Goal: Information Seeking & Learning: Learn about a topic

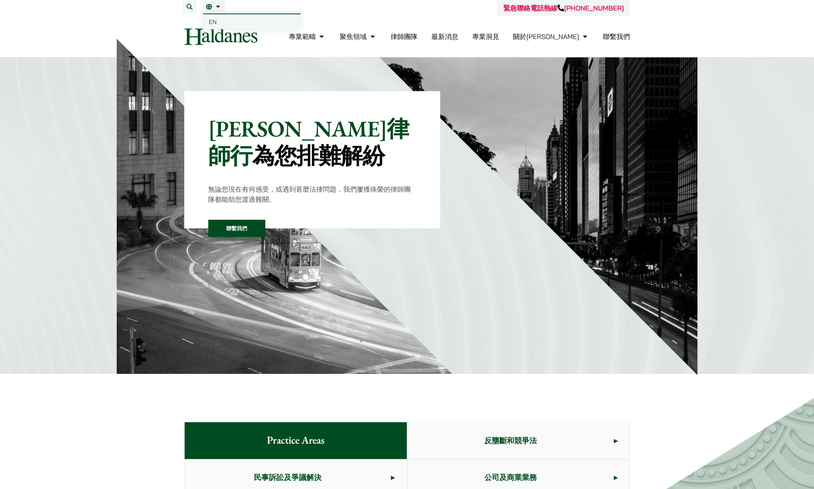
click at [214, 20] on span "EN" at bounding box center [213, 22] width 8 height 8
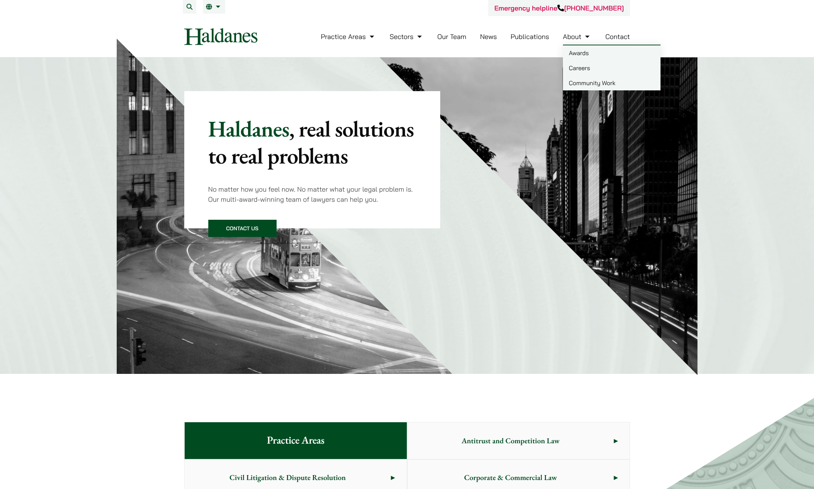
click at [580, 67] on link "Careers" at bounding box center [612, 67] width 98 height 15
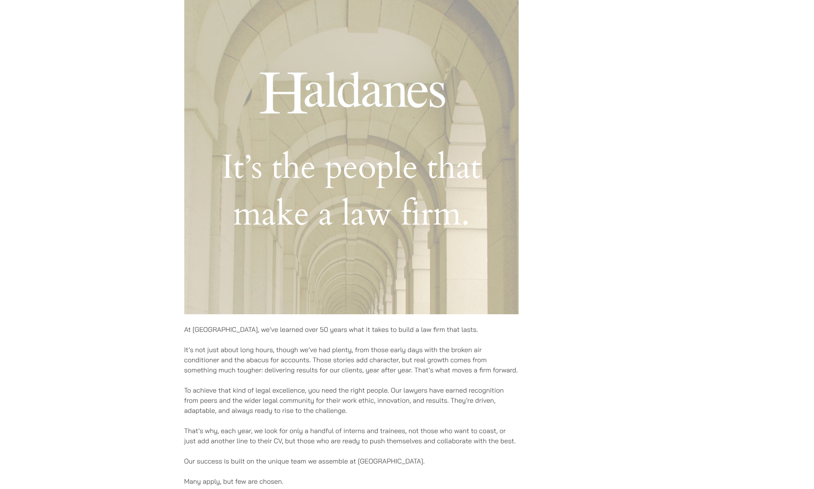
scroll to position [375, 0]
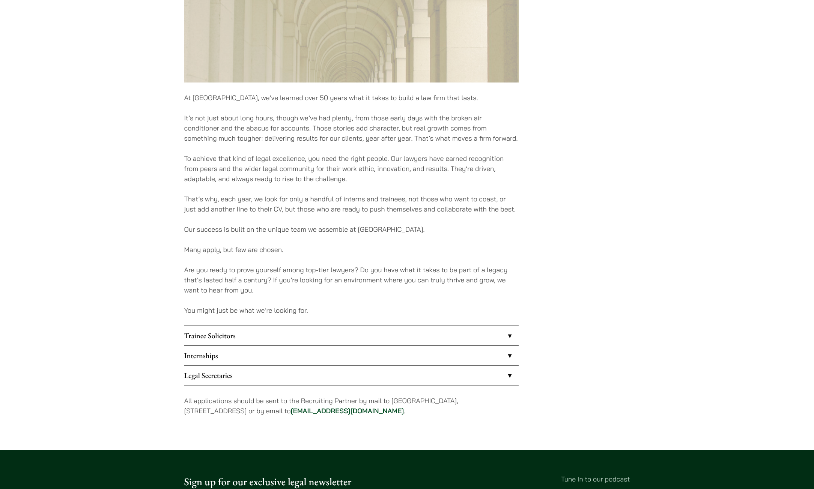
click at [220, 364] on link "Internships" at bounding box center [351, 356] width 334 height 20
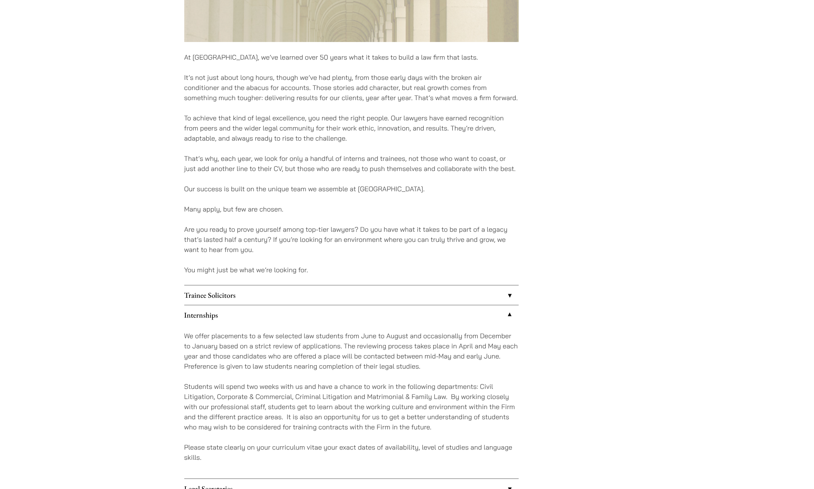
scroll to position [525, 0]
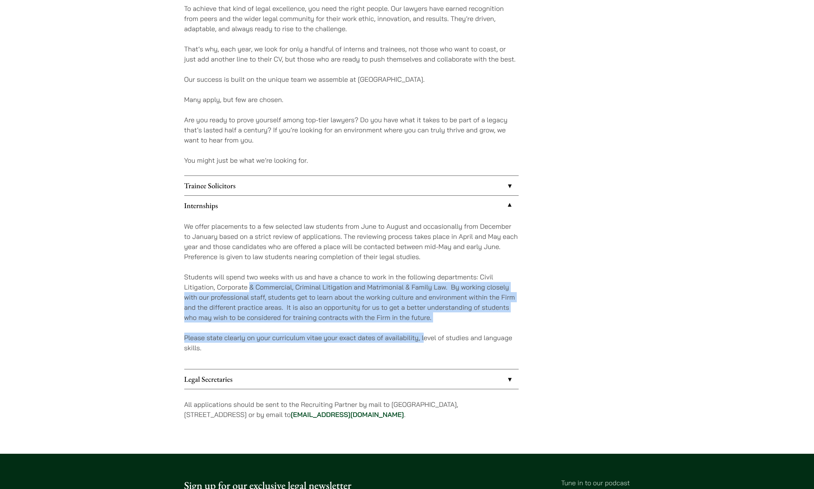
drag, startPoint x: 250, startPoint y: 286, endPoint x: 424, endPoint y: 336, distance: 180.7
click at [424, 336] on div "We offer placements to a few selected law students from June to August and occa…" at bounding box center [351, 292] width 334 height 154
click at [424, 336] on p "Please state clearly on your curriculum vitae your exact dates of availability,…" at bounding box center [351, 343] width 334 height 20
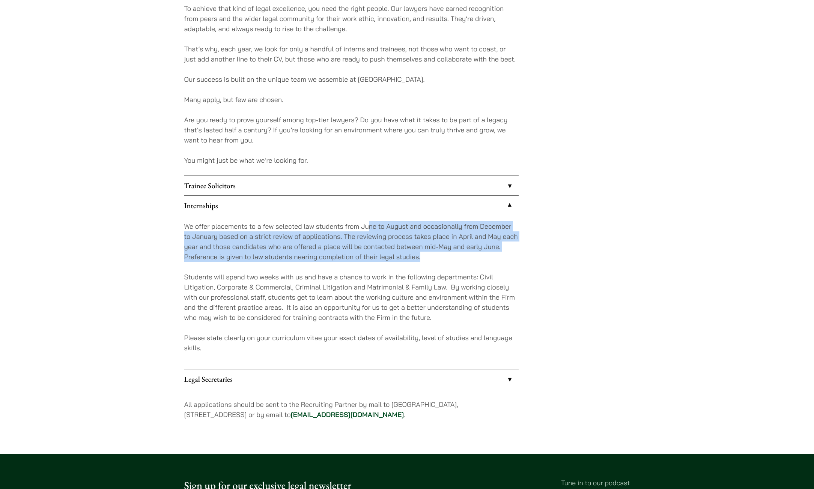
drag, startPoint x: 369, startPoint y: 222, endPoint x: 440, endPoint y: 253, distance: 77.3
click at [438, 253] on p "We offer placements to a few selected law students from June to August and occa…" at bounding box center [351, 241] width 334 height 41
click at [447, 260] on p "We offer placements to a few selected law students from June to August and occa…" at bounding box center [351, 241] width 334 height 41
drag, startPoint x: 438, startPoint y: 260, endPoint x: 175, endPoint y: 228, distance: 264.6
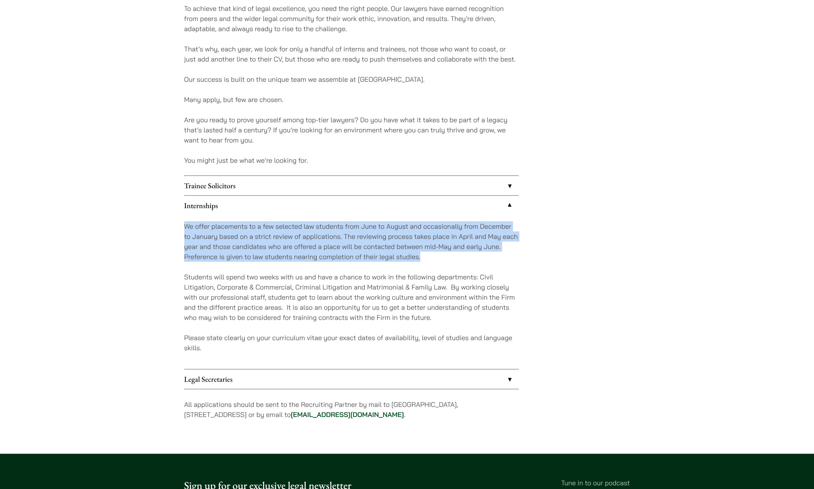
click at [224, 244] on p "We offer placements to a few selected law students from June to August and occa…" at bounding box center [351, 241] width 334 height 41
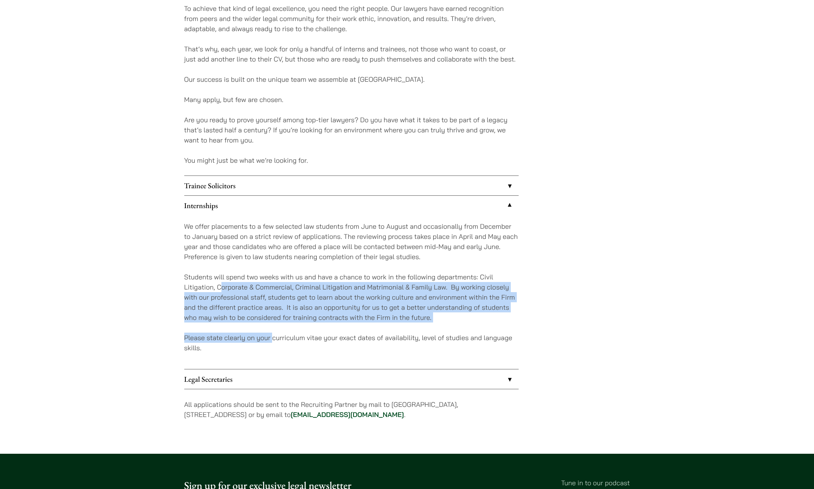
drag, startPoint x: 222, startPoint y: 285, endPoint x: 273, endPoint y: 333, distance: 70.1
click at [273, 333] on div "We offer placements to a few selected law students from June to August and occa…" at bounding box center [351, 292] width 334 height 154
click at [273, 333] on p "Please state clearly on your curriculum vitae your exact dates of availability,…" at bounding box center [351, 343] width 334 height 20
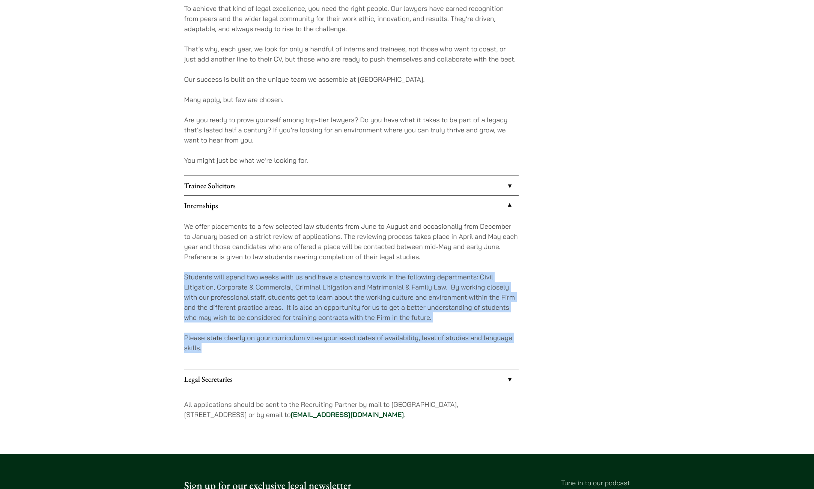
drag, startPoint x: 283, startPoint y: 351, endPoint x: 179, endPoint y: 273, distance: 129.0
click at [200, 282] on p "Students will spend two weeks with us and have a chance to work in the followin…" at bounding box center [351, 297] width 334 height 51
drag, startPoint x: 221, startPoint y: 289, endPoint x: 371, endPoint y: 359, distance: 165.2
click at [370, 359] on div "We offer placements to a few selected law students from June to August and occa…" at bounding box center [351, 292] width 334 height 154
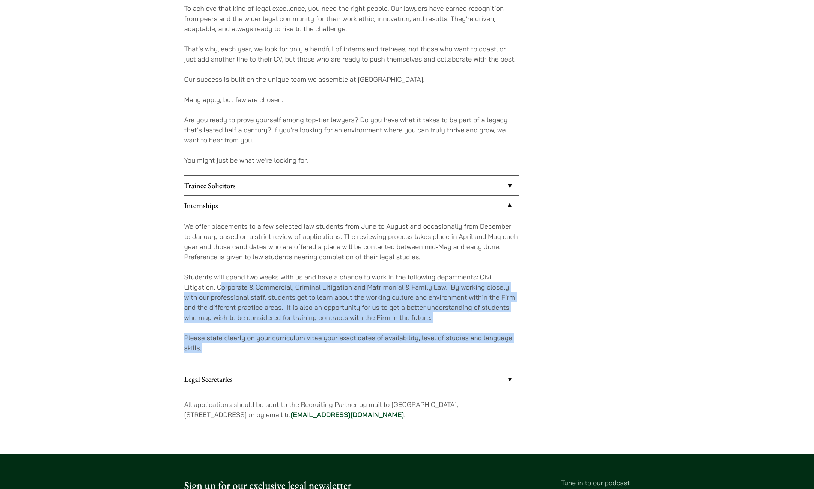
click at [374, 361] on div "We offer placements to a few selected law students from June to August and occa…" at bounding box center [351, 292] width 334 height 154
drag, startPoint x: 364, startPoint y: 357, endPoint x: 167, endPoint y: 263, distance: 217.9
